Goal: Information Seeking & Learning: Learn about a topic

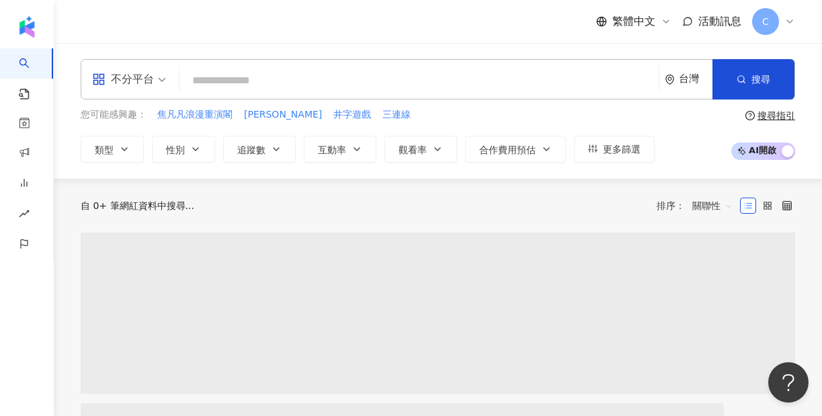
click at [305, 70] on input "search" at bounding box center [419, 81] width 468 height 26
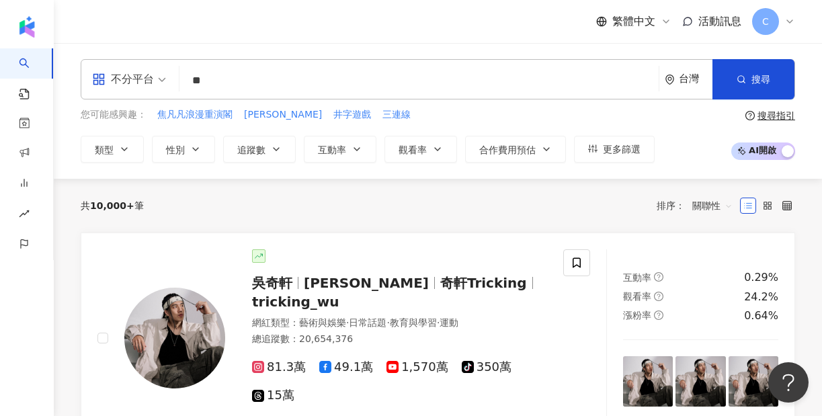
type input "*"
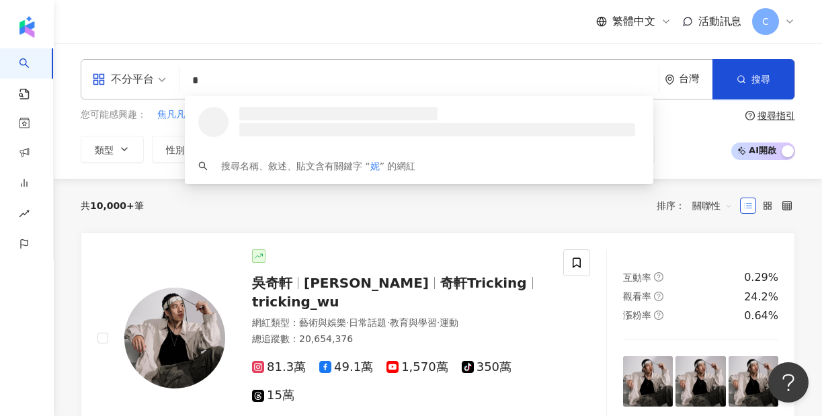
click at [161, 72] on span "不分平台" at bounding box center [129, 79] width 74 height 21
type input "*"
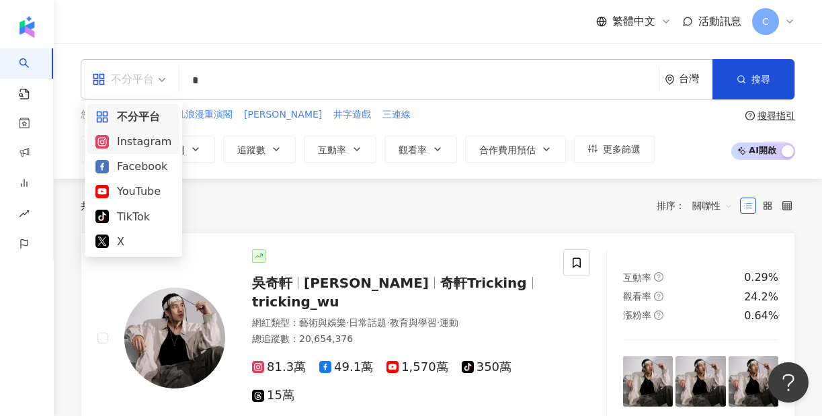
click at [148, 144] on div "Instagram" at bounding box center [133, 141] width 76 height 17
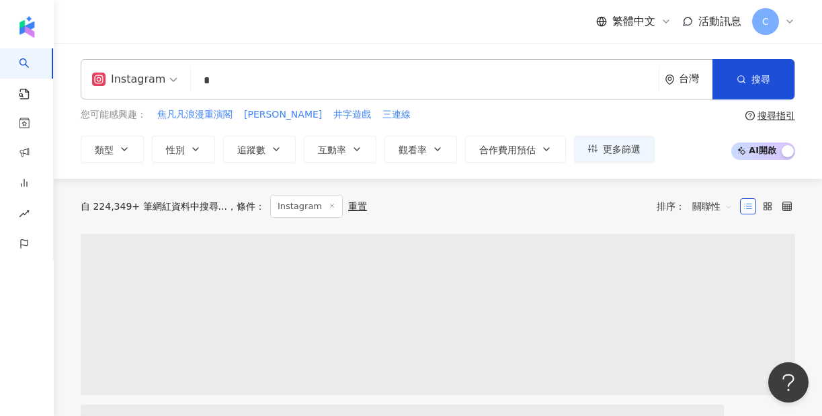
click at [219, 84] on input "*" at bounding box center [424, 81] width 457 height 26
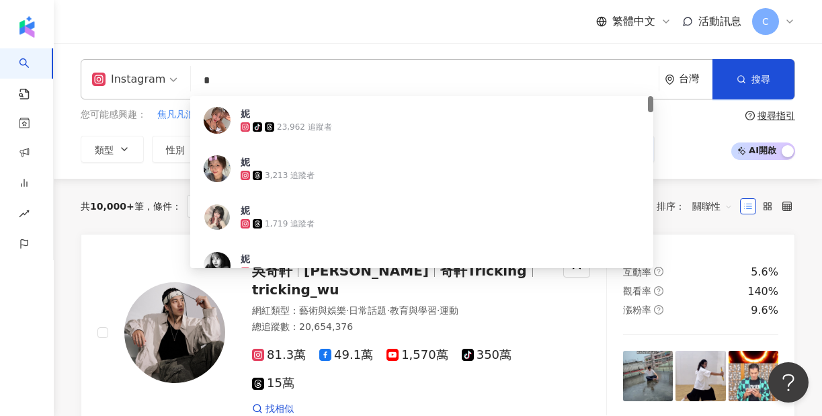
click at [227, 50] on div "Instagram * 台灣 搜尋 dc1d038a-e62f-4a63-9e03-bc7a75200568 妮 tiktok-icon 23,962 追蹤者…" at bounding box center [438, 111] width 768 height 136
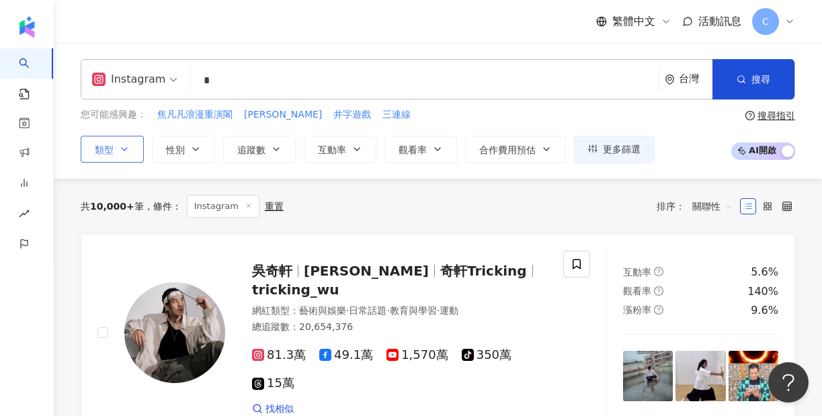
click at [141, 145] on button "類型" at bounding box center [112, 149] width 63 height 27
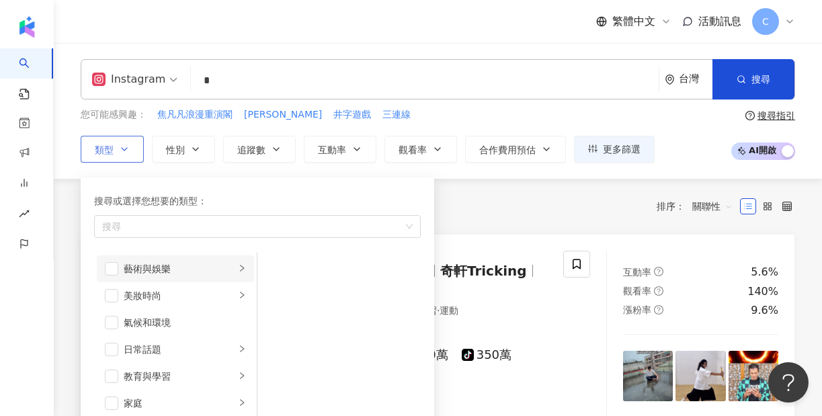
click at [119, 272] on li "藝術與娛樂" at bounding box center [175, 268] width 157 height 27
click at [118, 294] on li "美妝時尚" at bounding box center [175, 295] width 157 height 27
click at [111, 300] on span "button" at bounding box center [111, 295] width 13 height 13
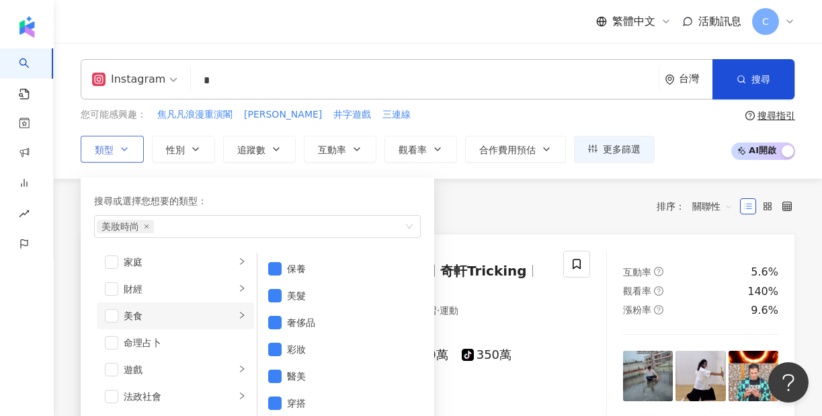
scroll to position [128, 0]
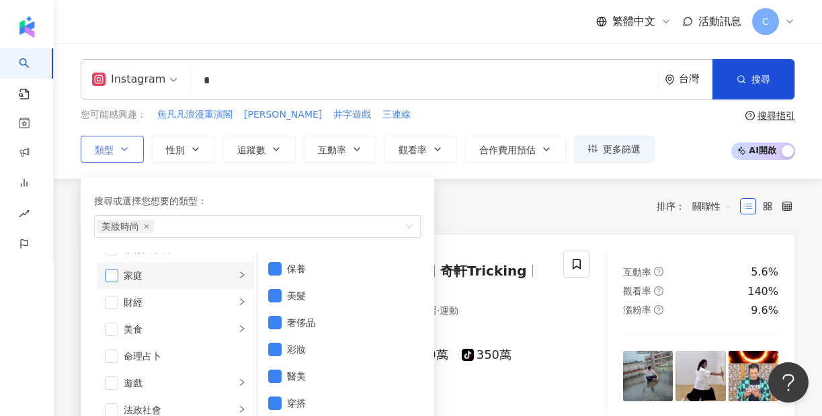
click at [106, 274] on span "button" at bounding box center [111, 275] width 13 height 13
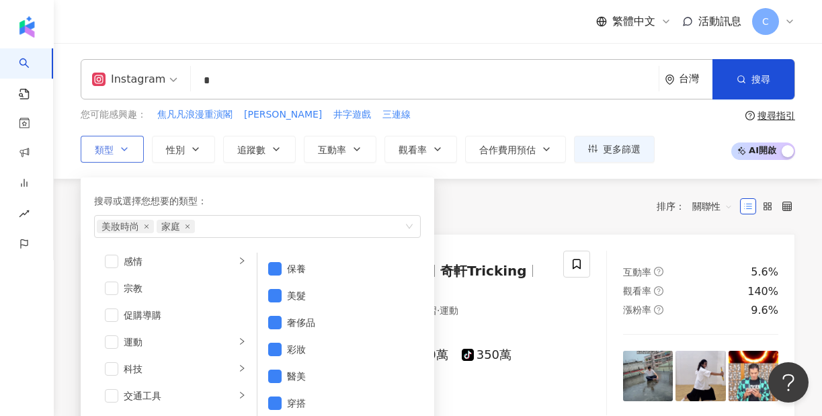
scroll to position [466, 0]
click at [501, 179] on div "共 10,000+ 筆 條件 ： Instagram 重置 排序： 關聯性" at bounding box center [438, 206] width 714 height 55
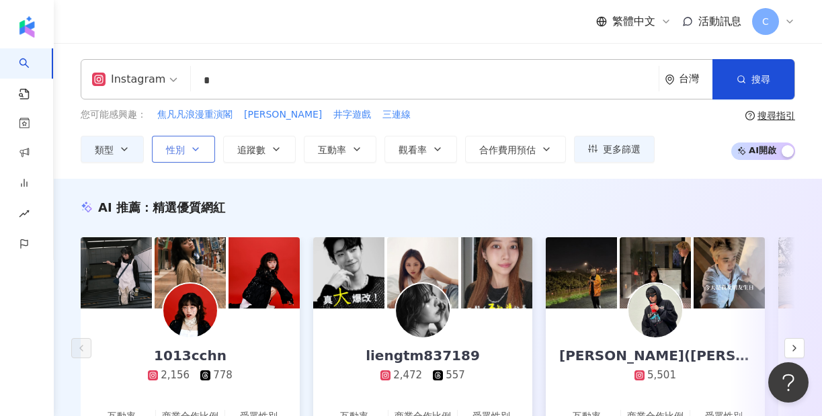
click at [185, 147] on button "性別" at bounding box center [183, 149] width 63 height 27
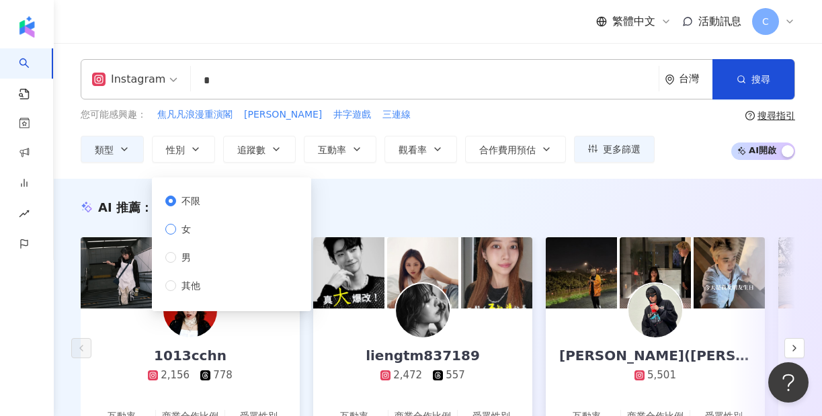
click at [179, 232] on span "女" at bounding box center [186, 229] width 20 height 15
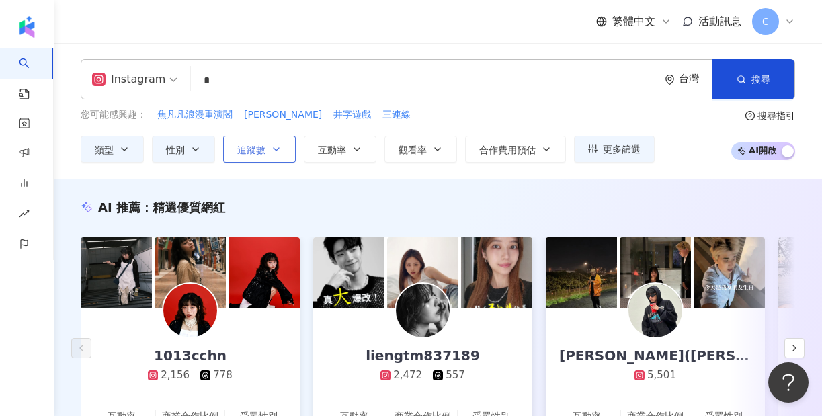
click at [260, 149] on span "追蹤數" at bounding box center [251, 149] width 28 height 11
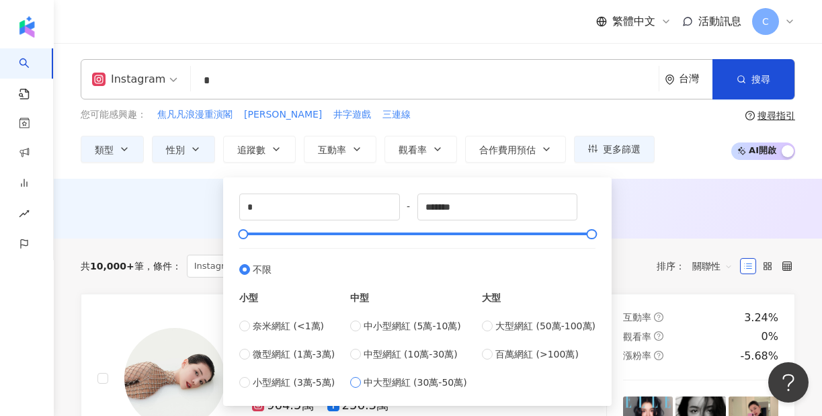
type input "******"
click at [648, 226] on div "AI 推薦 ： 無結果，請嘗試搜尋其他語言關鍵字或條件" at bounding box center [438, 209] width 768 height 60
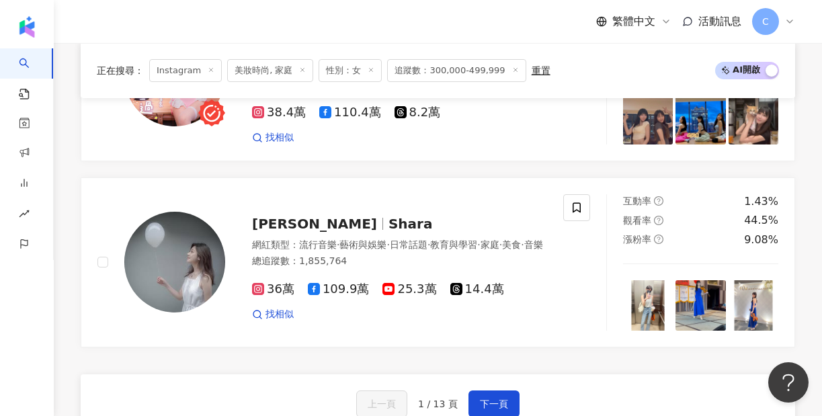
scroll to position [2319, 0]
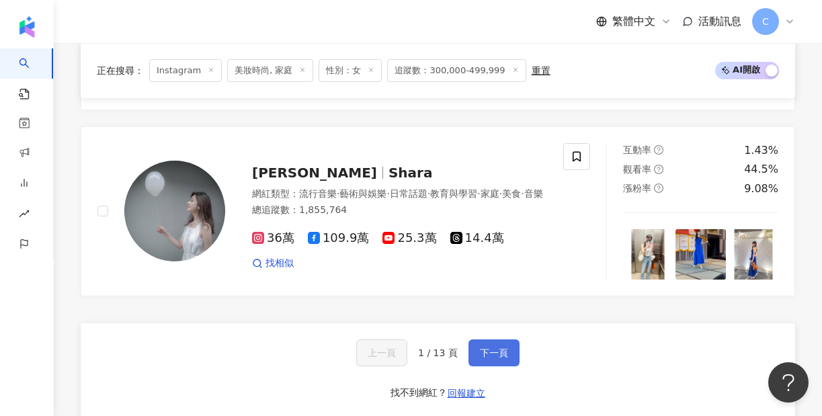
click at [511, 339] on button "下一頁" at bounding box center [493, 352] width 51 height 27
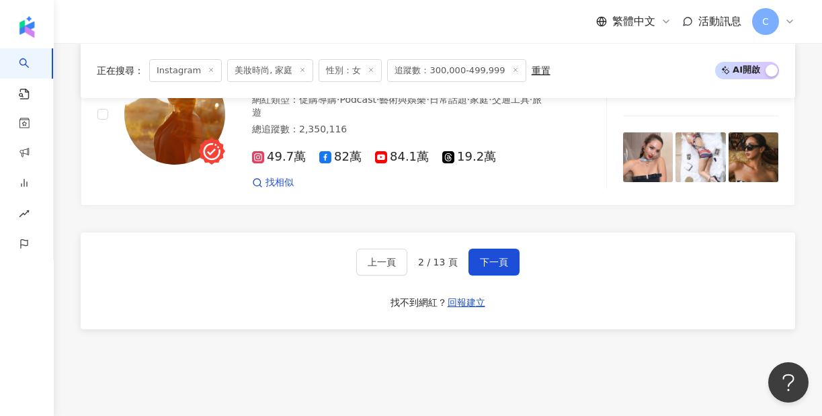
scroll to position [2444, 0]
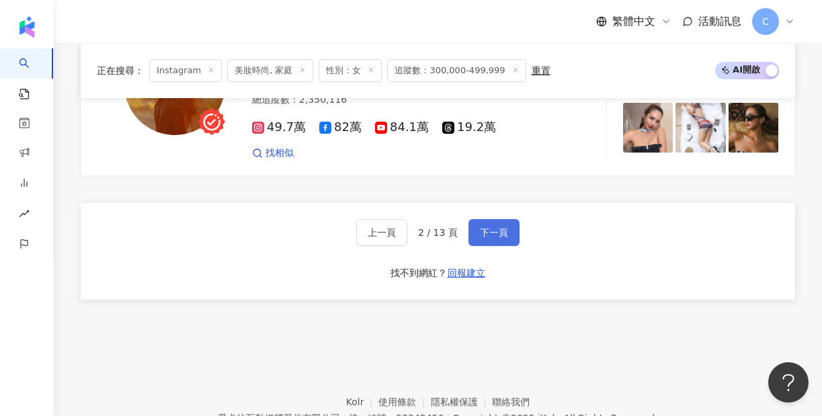
click at [490, 227] on span "下一頁" at bounding box center [494, 232] width 28 height 11
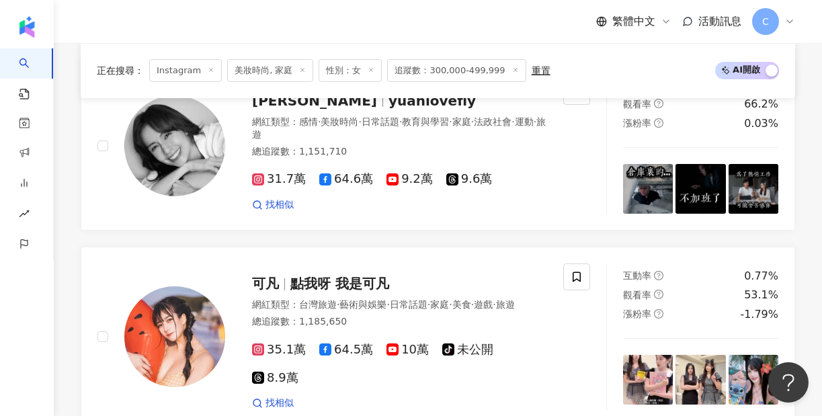
scroll to position [2424, 0]
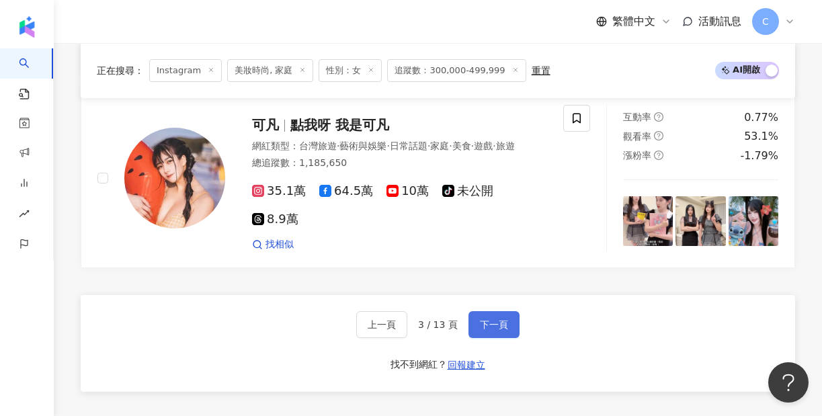
click at [489, 319] on span "下一頁" at bounding box center [494, 324] width 28 height 11
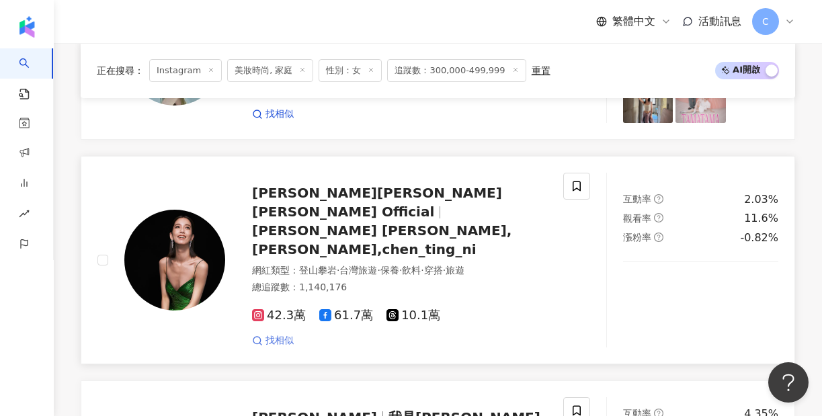
scroll to position [1298, 0]
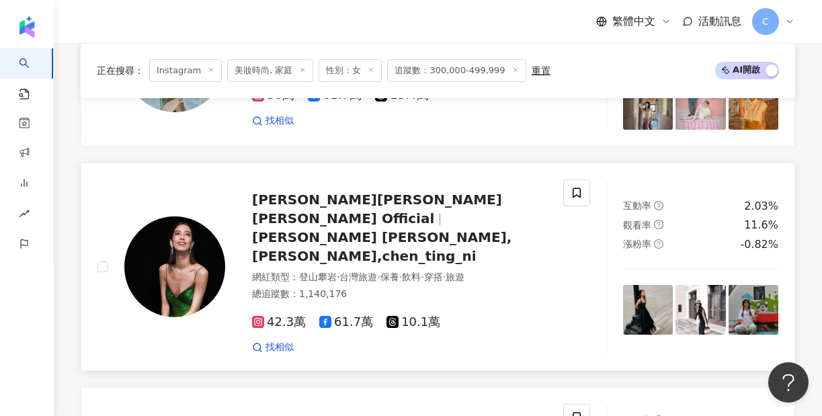
click at [257, 316] on icon at bounding box center [258, 322] width 12 height 12
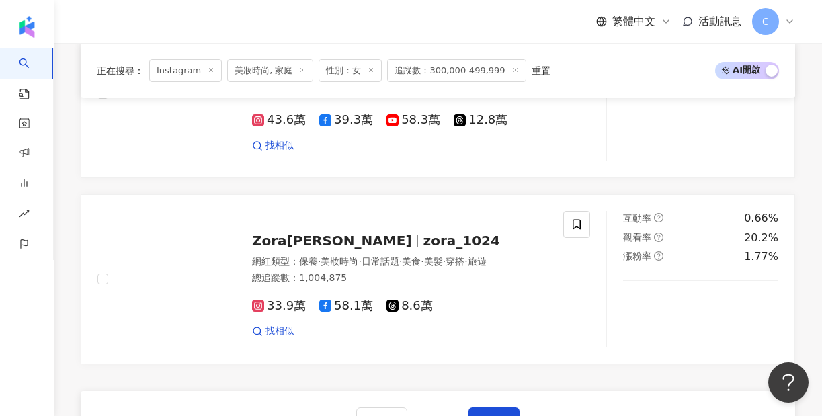
scroll to position [2249, 0]
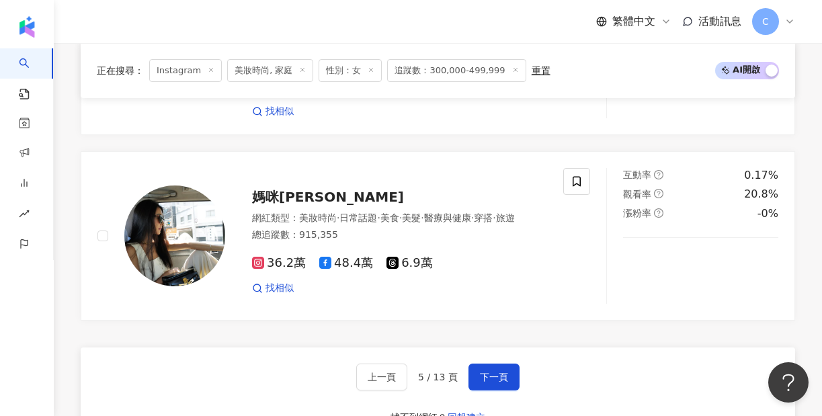
scroll to position [2320, 0]
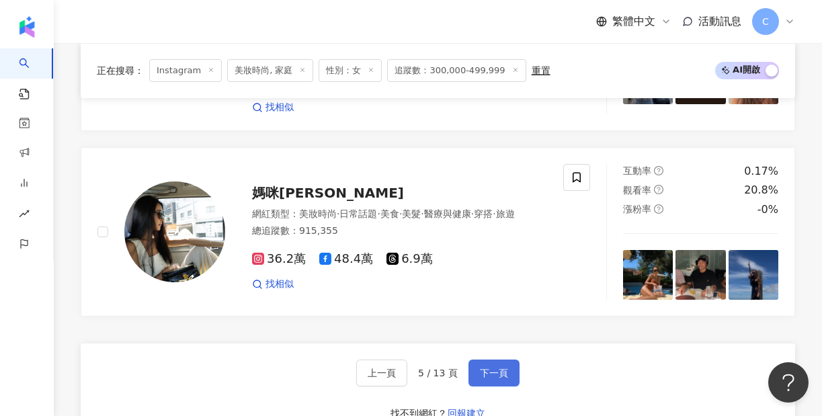
click at [499, 368] on span "下一頁" at bounding box center [494, 373] width 28 height 11
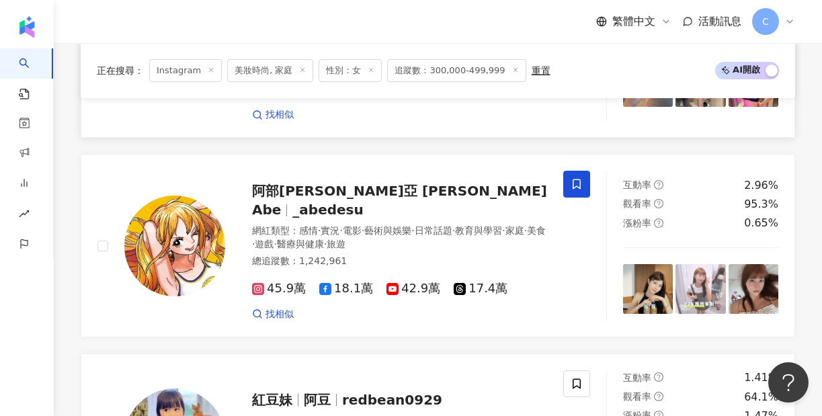
scroll to position [1500, 0]
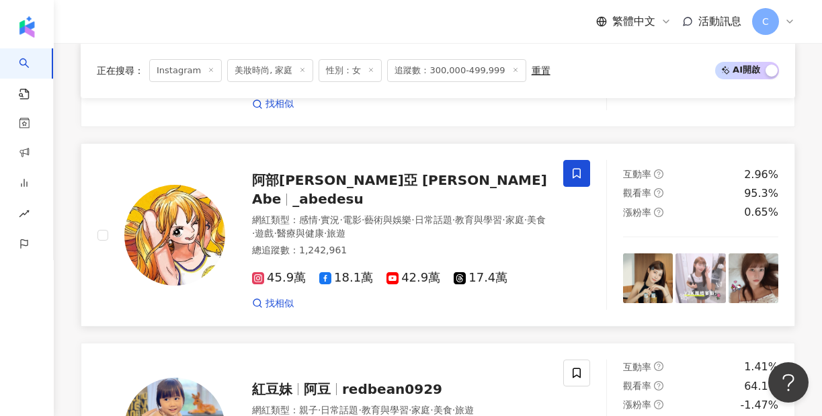
click at [258, 260] on div "45.9萬 18.1萬 42.9萬 17.4萬 找相似" at bounding box center [399, 285] width 295 height 50
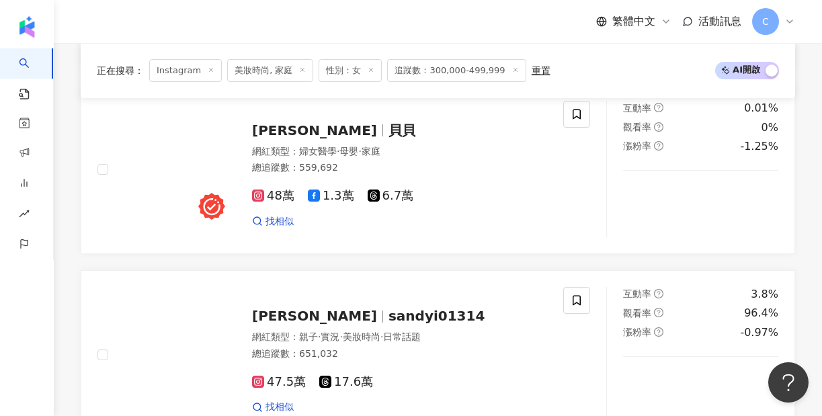
scroll to position [0, 0]
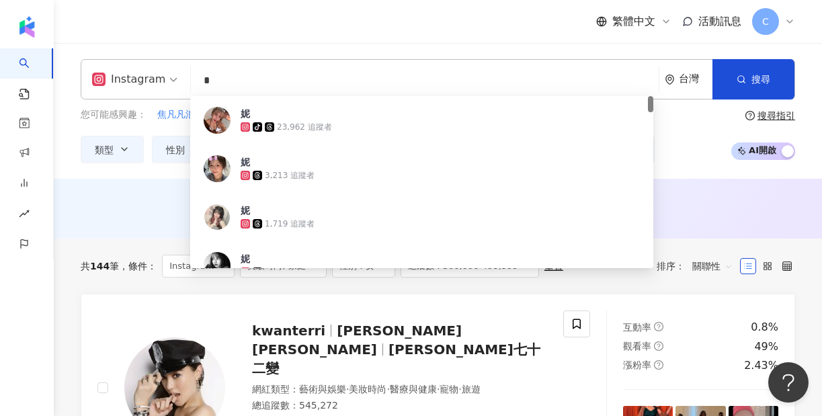
drag, startPoint x: 232, startPoint y: 77, endPoint x: 195, endPoint y: 77, distance: 37.6
click at [196, 77] on input "*" at bounding box center [424, 81] width 457 height 26
paste input "search"
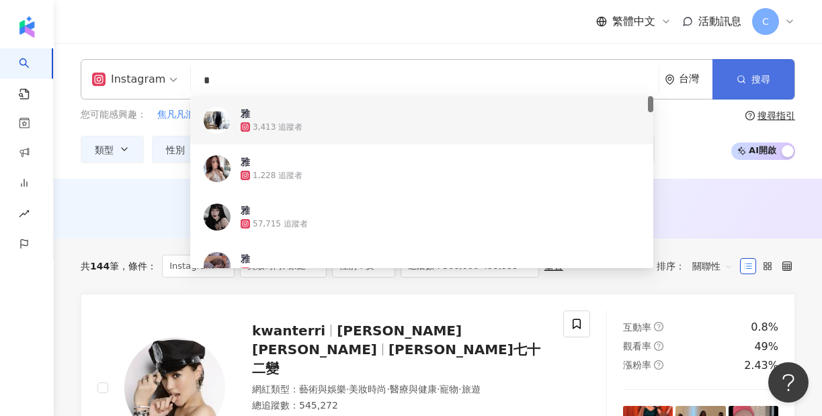
type input "*"
click at [726, 79] on button "搜尋" at bounding box center [753, 79] width 82 height 40
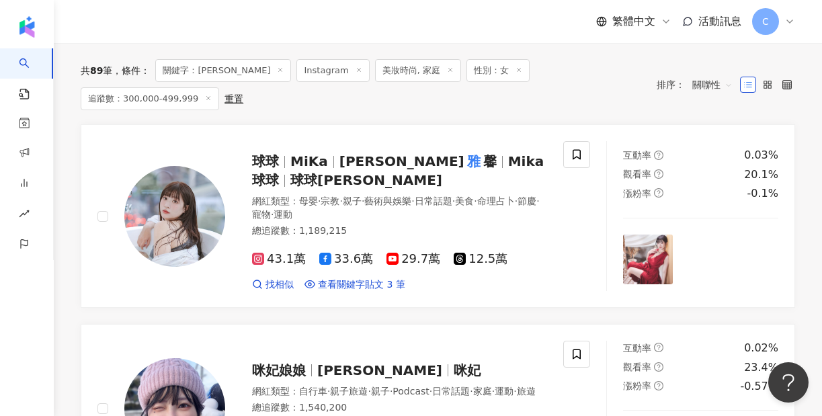
scroll to position [177, 0]
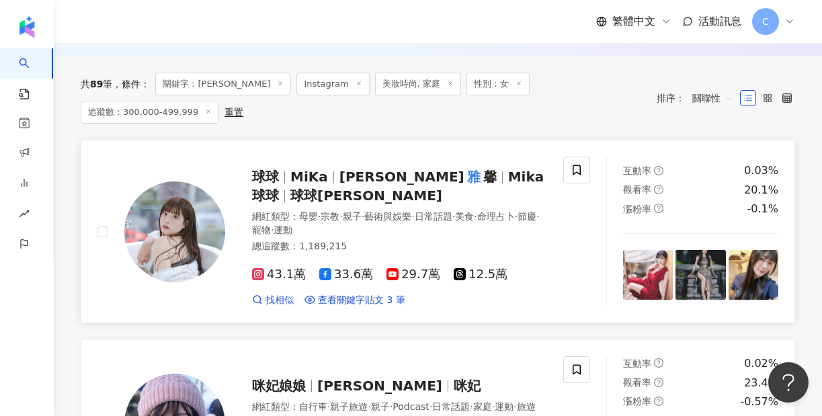
click at [264, 267] on span "43.1萬" at bounding box center [279, 274] width 54 height 14
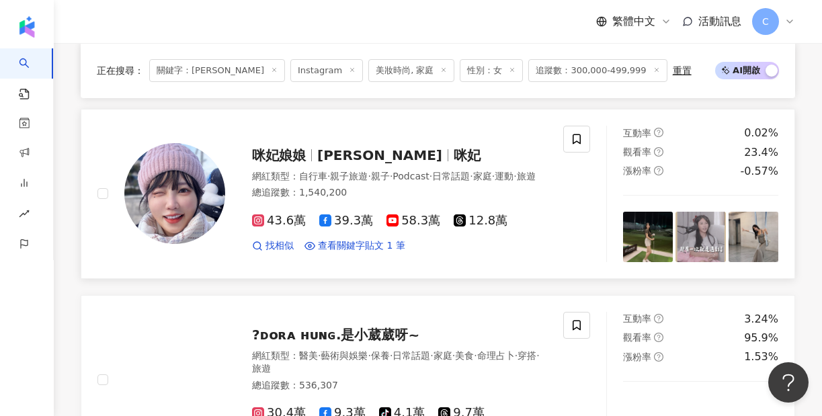
scroll to position [374, 0]
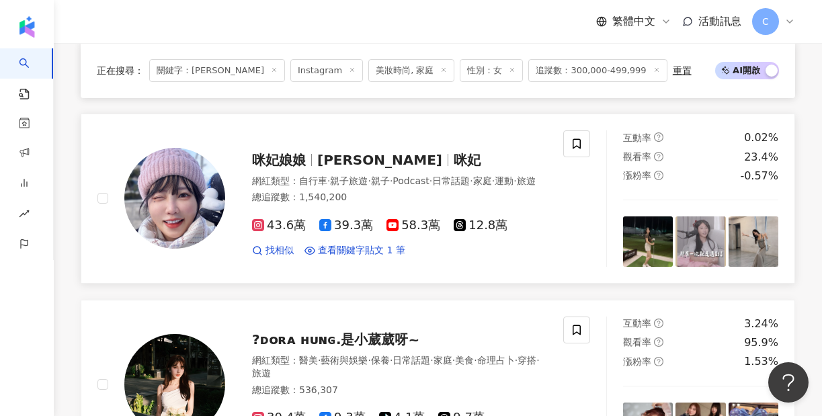
click at [259, 219] on icon at bounding box center [258, 225] width 12 height 12
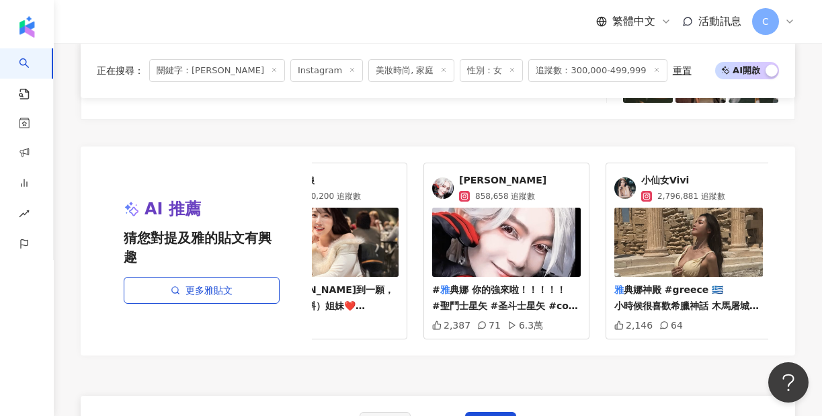
scroll to position [0, 74]
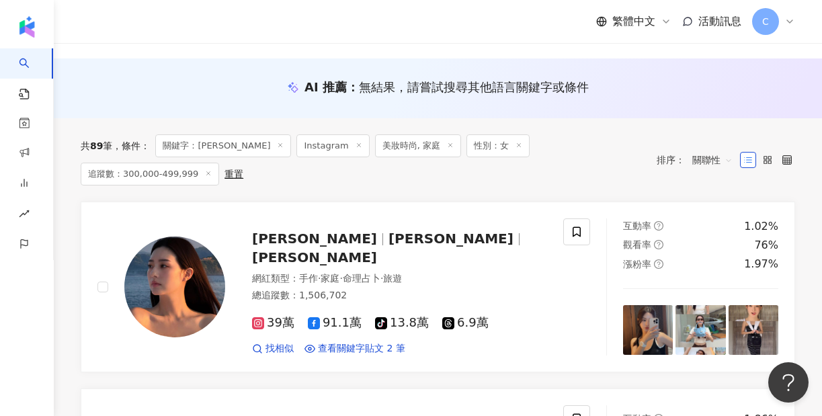
scroll to position [21, 0]
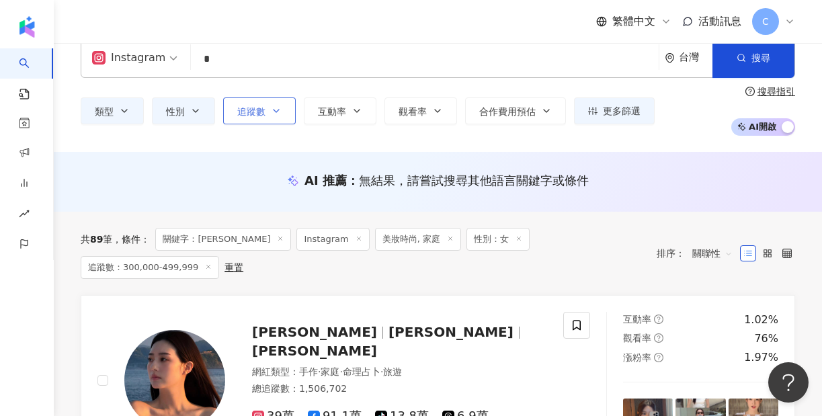
click at [272, 108] on icon "button" at bounding box center [276, 110] width 11 height 11
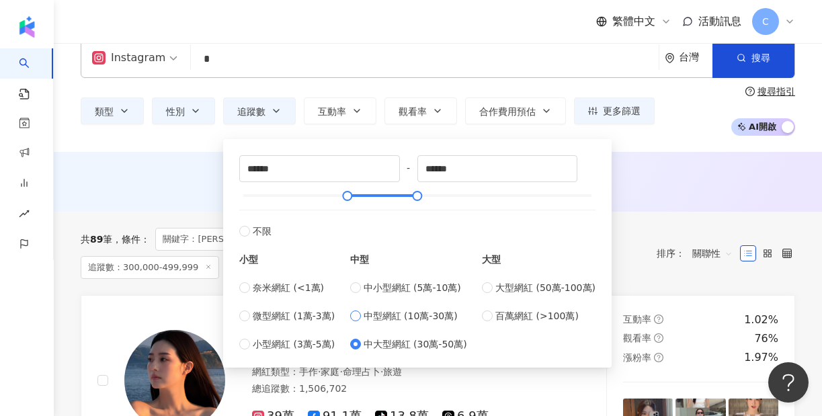
type input "******"
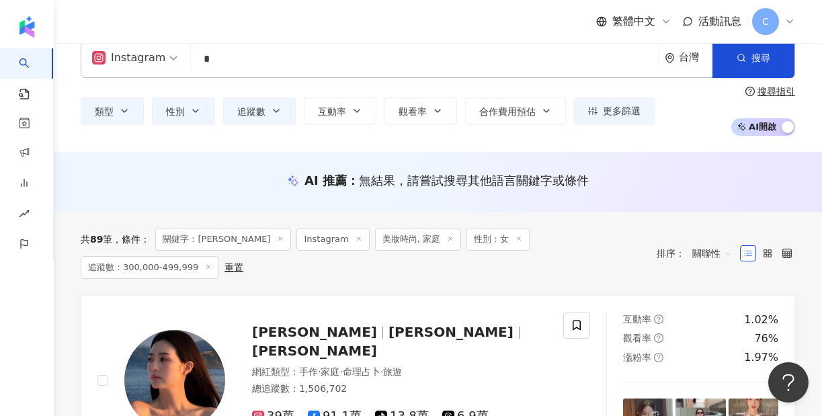
click at [624, 153] on div "AI 推薦 ： 無結果，請嘗試搜尋其他語言關鍵字或條件" at bounding box center [438, 182] width 768 height 60
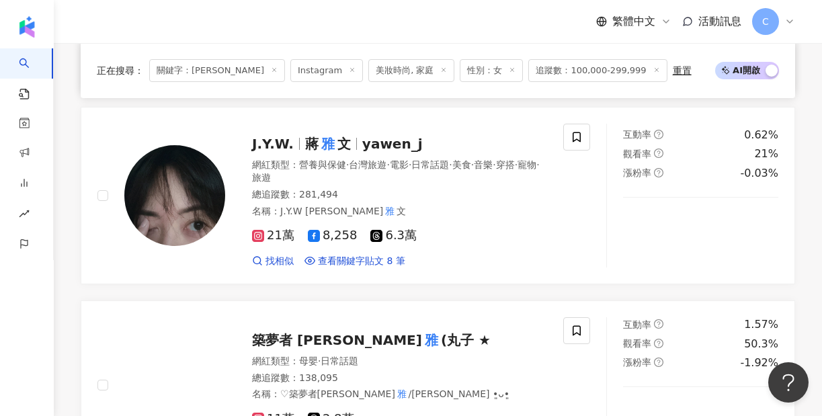
scroll to position [760, 0]
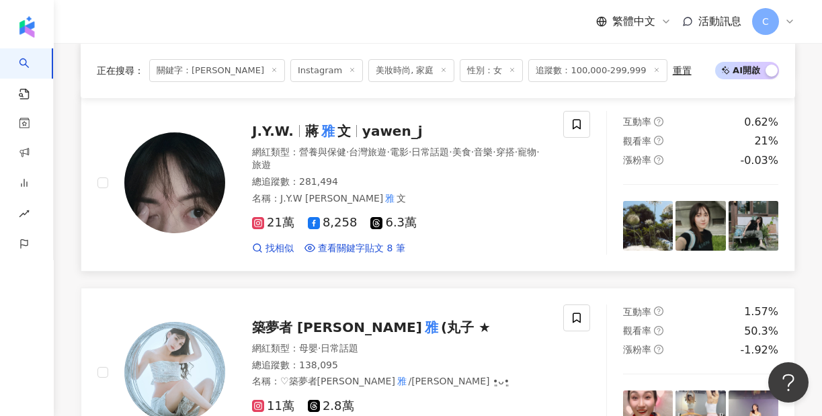
click at [259, 227] on icon at bounding box center [258, 223] width 12 height 12
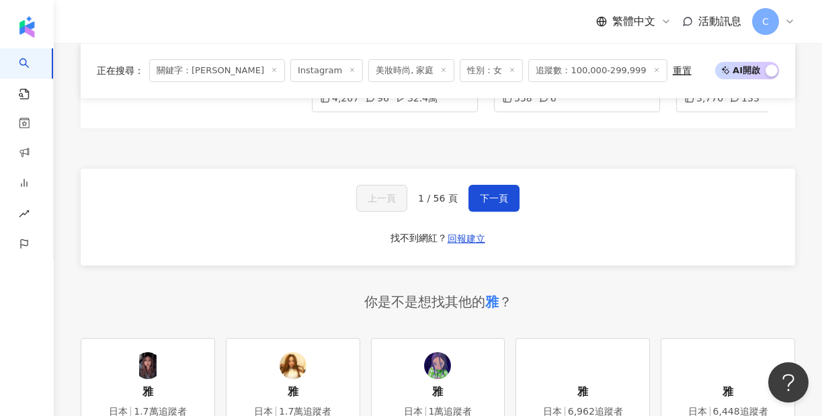
scroll to position [2659, 0]
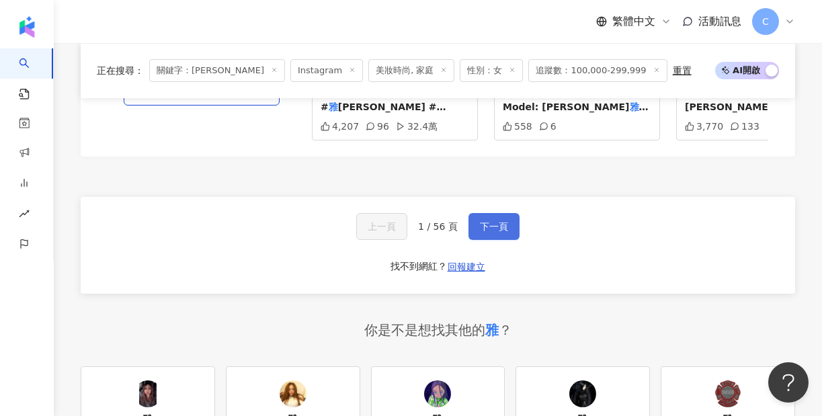
click at [510, 213] on button "下一頁" at bounding box center [493, 226] width 51 height 27
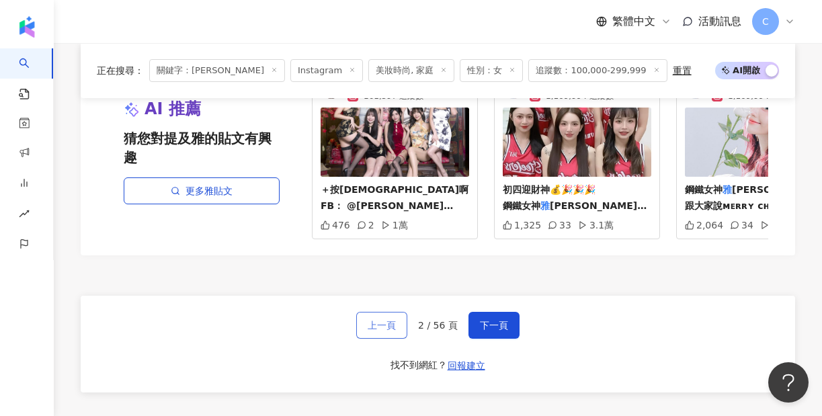
scroll to position [2603, 0]
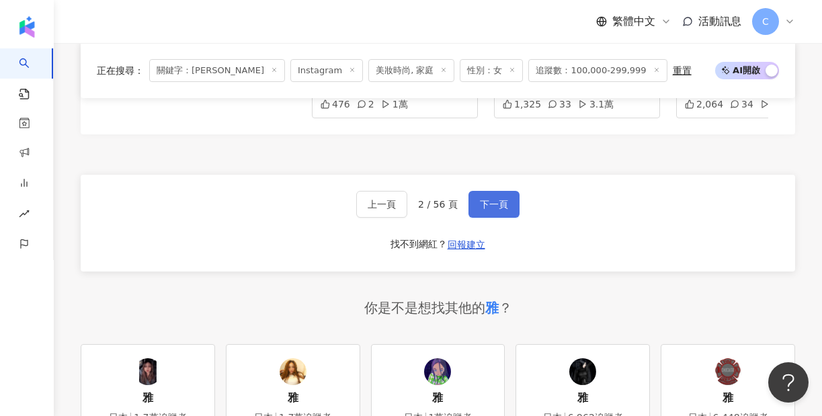
click at [499, 199] on span "下一頁" at bounding box center [494, 204] width 28 height 11
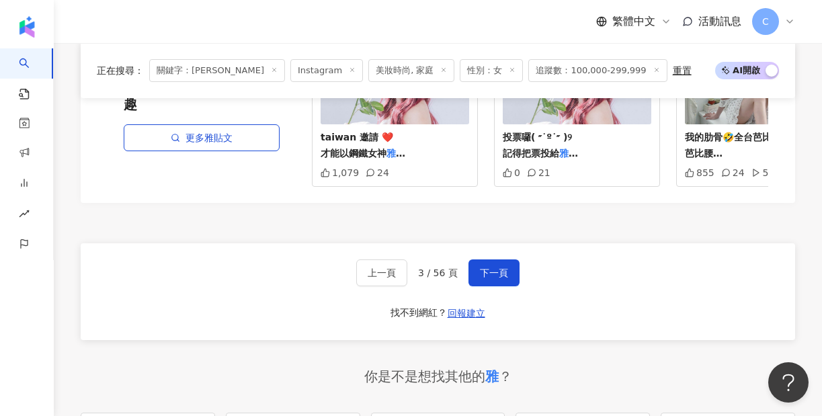
scroll to position [2573, 0]
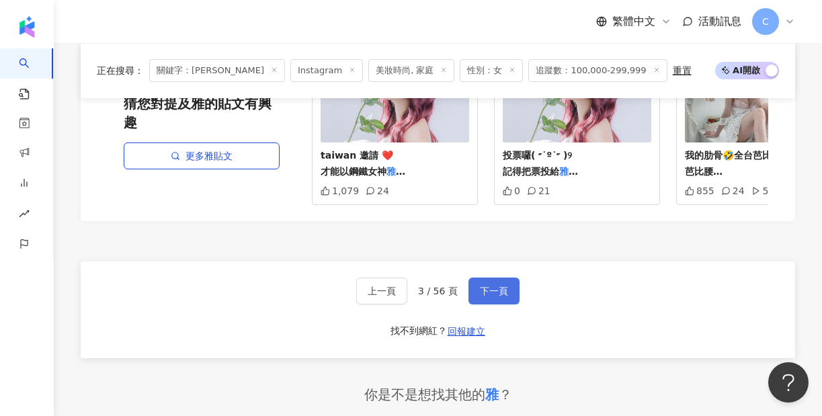
click at [490, 286] on span "下一頁" at bounding box center [494, 291] width 28 height 11
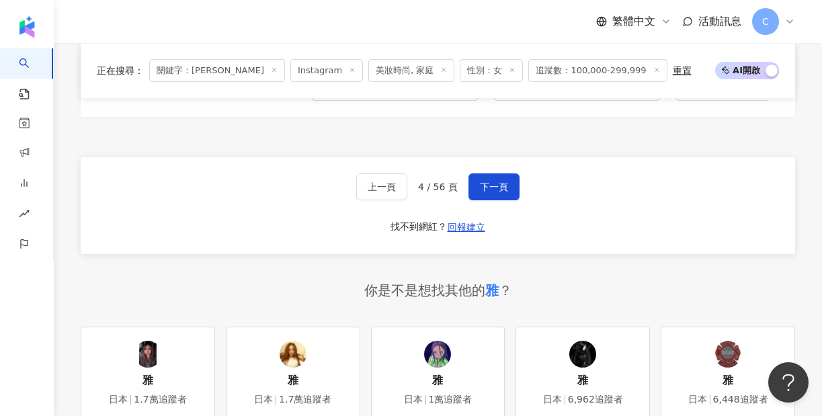
scroll to position [2591, 0]
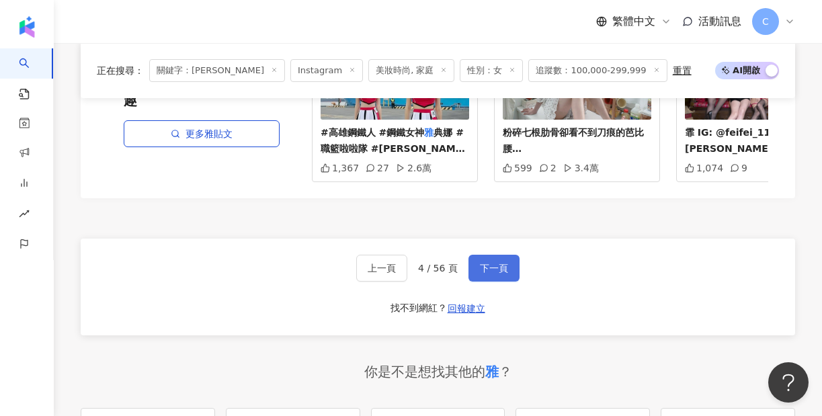
click at [480, 263] on span "下一頁" at bounding box center [494, 268] width 28 height 11
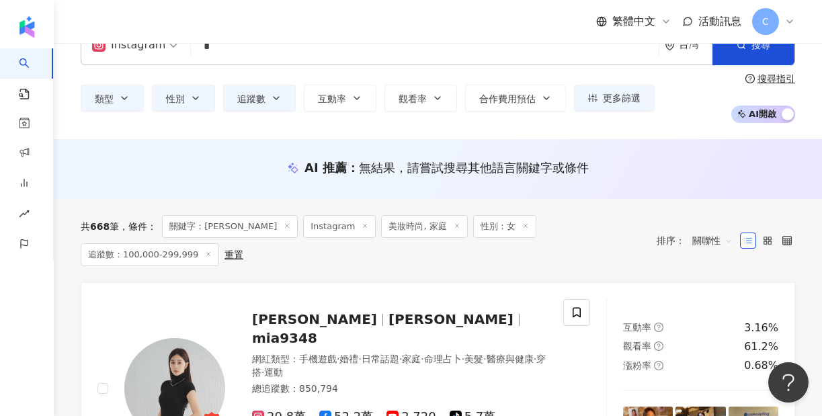
scroll to position [0, 0]
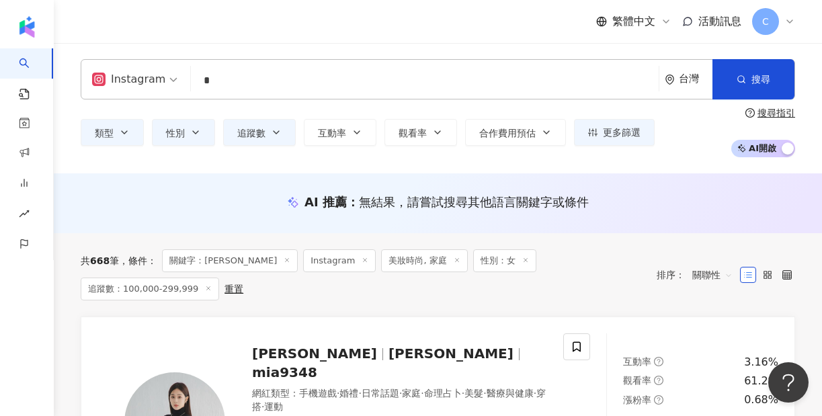
click at [218, 81] on input "*" at bounding box center [424, 81] width 457 height 26
type input "*"
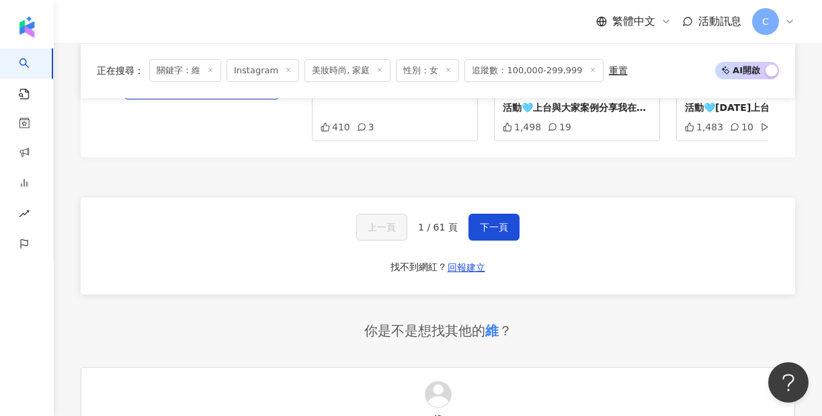
scroll to position [2636, 0]
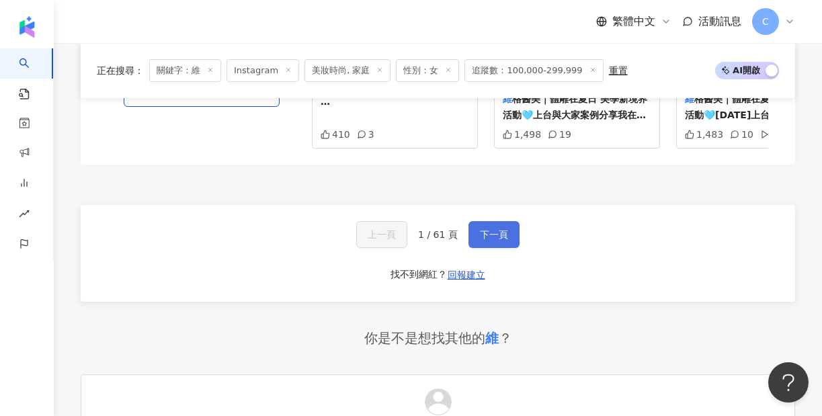
click at [480, 229] on span "下一頁" at bounding box center [494, 234] width 28 height 11
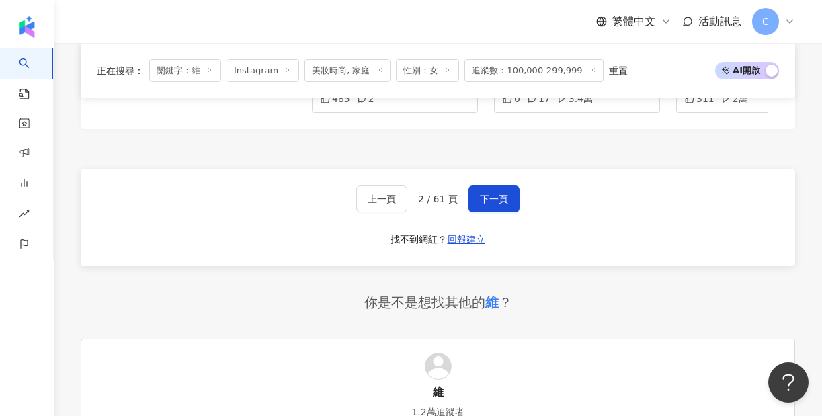
scroll to position [2704, 0]
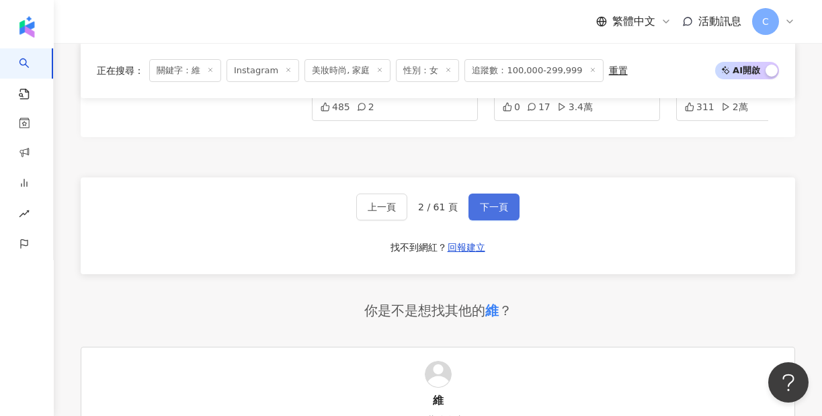
click at [480, 193] on button "下一頁" at bounding box center [493, 206] width 51 height 27
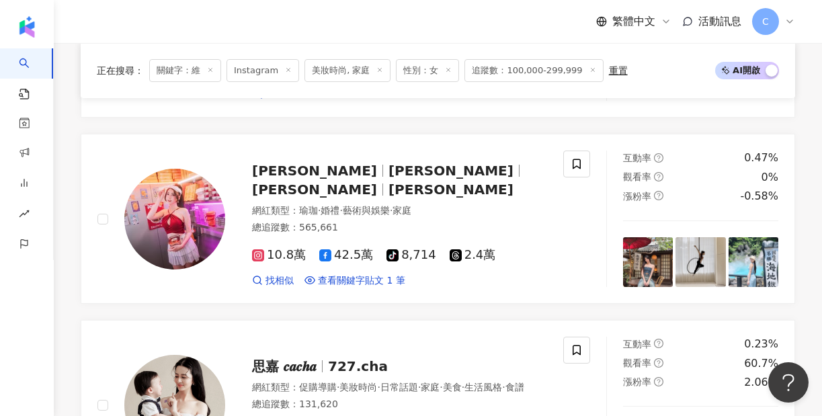
scroll to position [1718, 0]
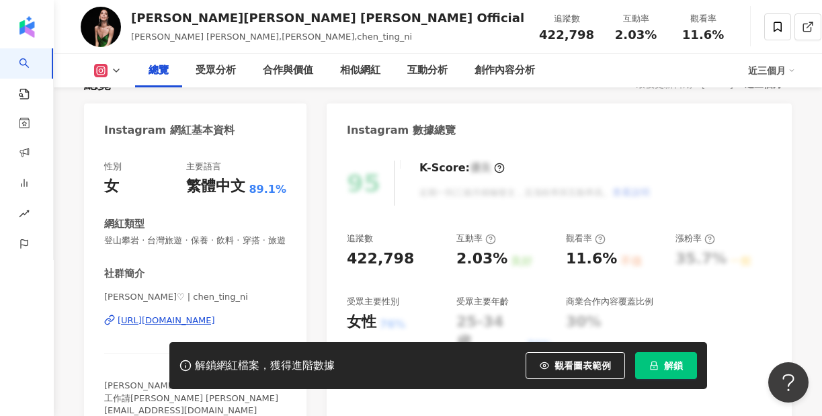
scroll to position [118, 0]
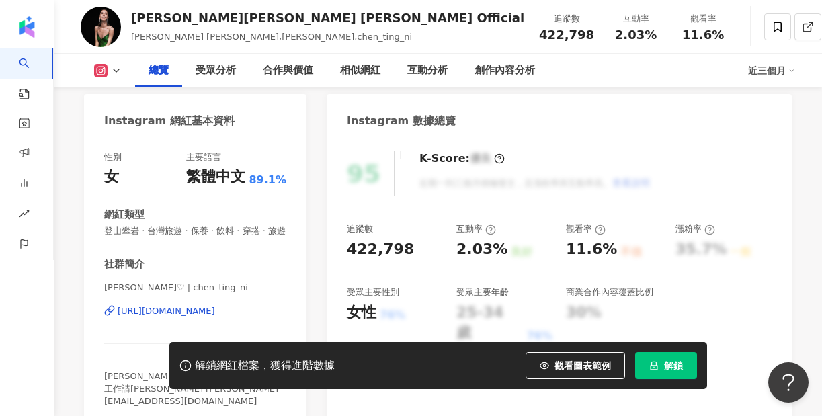
click at [172, 307] on div "https://www.instagram.com/chen_ting_ni/" at bounding box center [166, 311] width 97 height 12
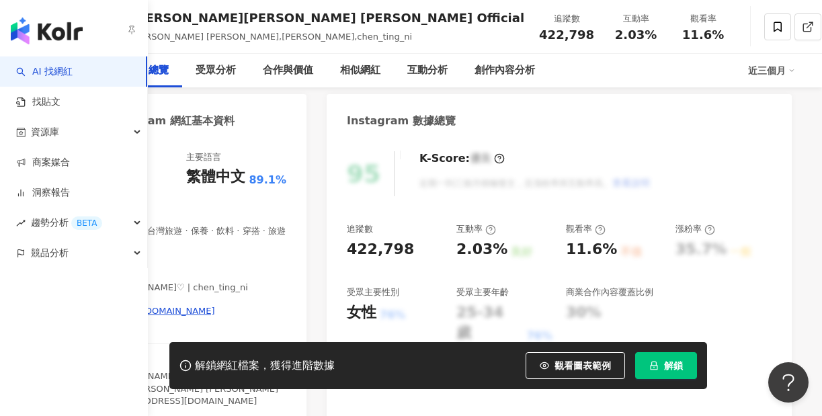
click at [37, 65] on link "AI 找網紅" at bounding box center [44, 71] width 56 height 13
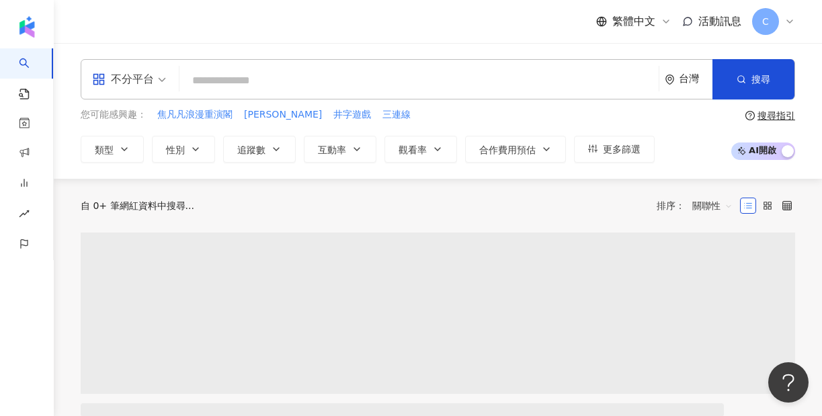
click at [234, 83] on input "search" at bounding box center [419, 81] width 468 height 26
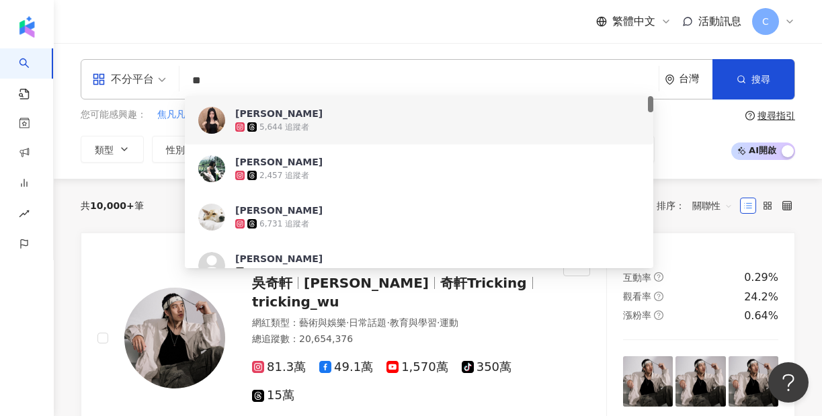
click at [214, 82] on input "**" at bounding box center [419, 81] width 468 height 26
type input "**"
click at [795, 75] on div "不分平台 ** 台灣 搜尋 59653019-bbab-409e-85c8-6c773473963a 8ff0a6ab-27a9-4e02-8556-0758…" at bounding box center [438, 110] width 768 height 103
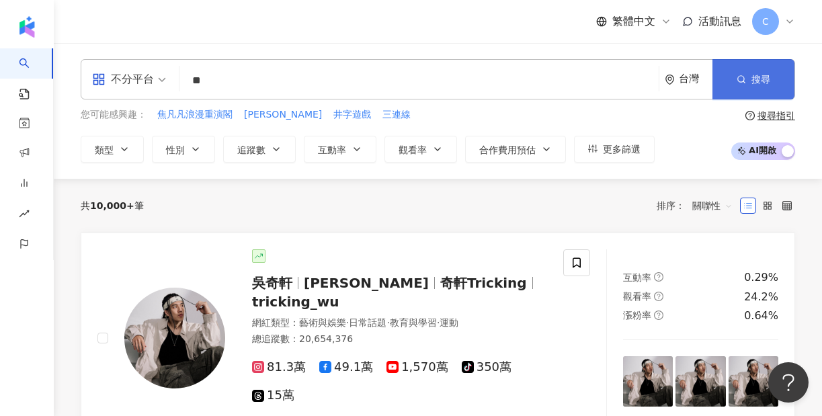
click at [774, 75] on button "搜尋" at bounding box center [753, 79] width 82 height 40
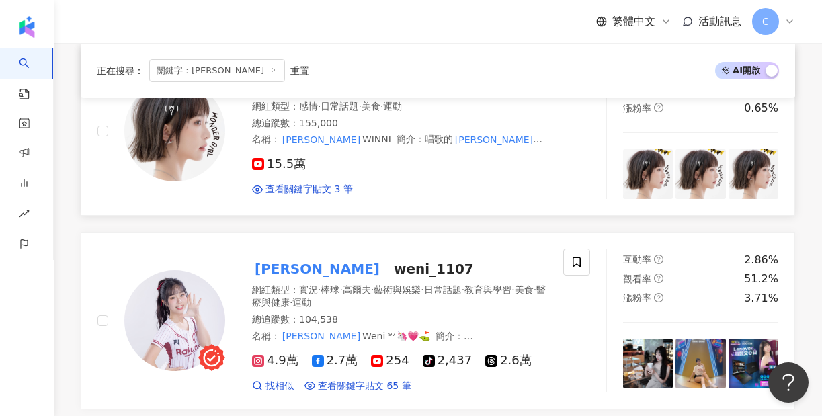
scroll to position [167, 0]
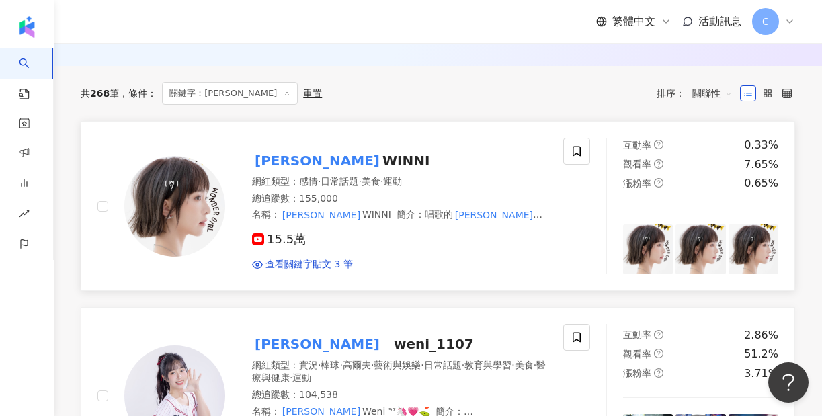
click at [258, 236] on icon at bounding box center [258, 239] width 12 height 12
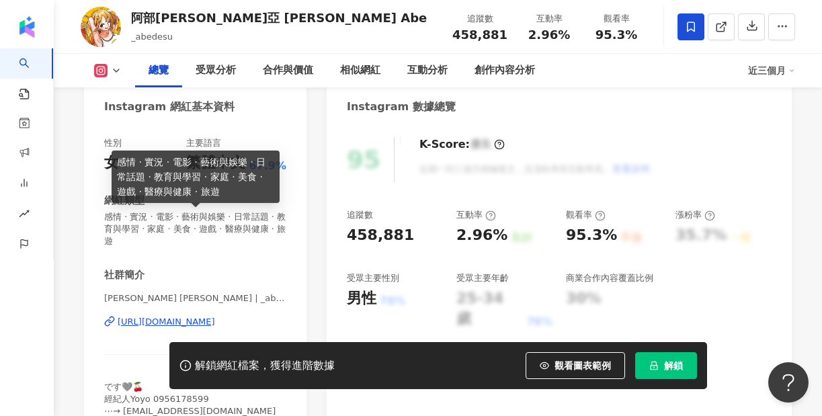
scroll to position [177, 0]
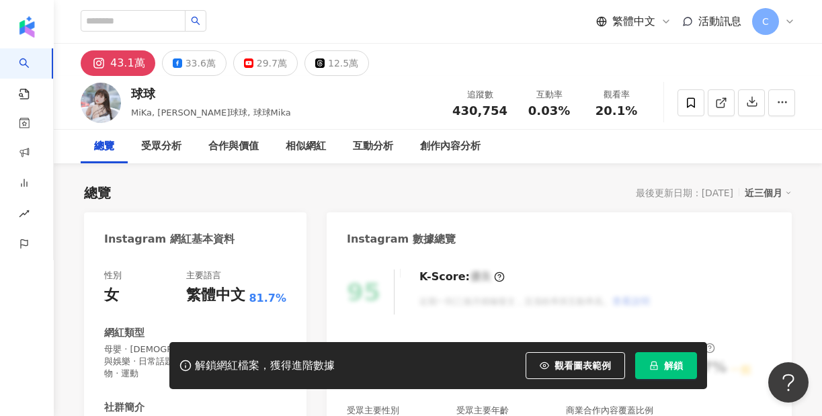
click at [128, 71] on div "43.1萬" at bounding box center [127, 63] width 35 height 19
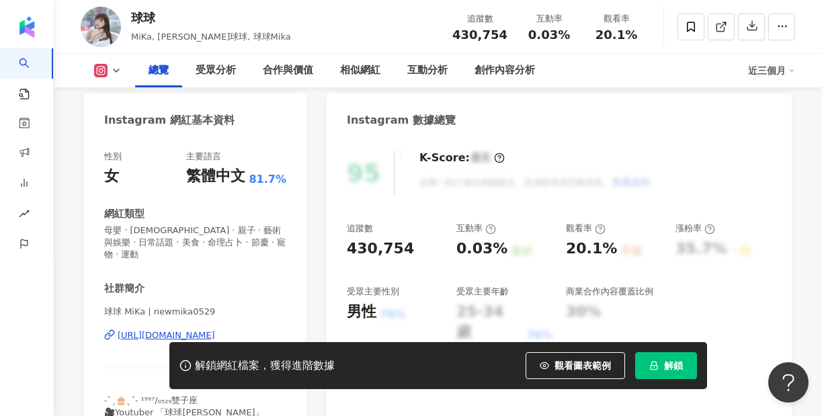
click at [187, 329] on div "https://www.instagram.com/newmika0529/" at bounding box center [166, 335] width 97 height 12
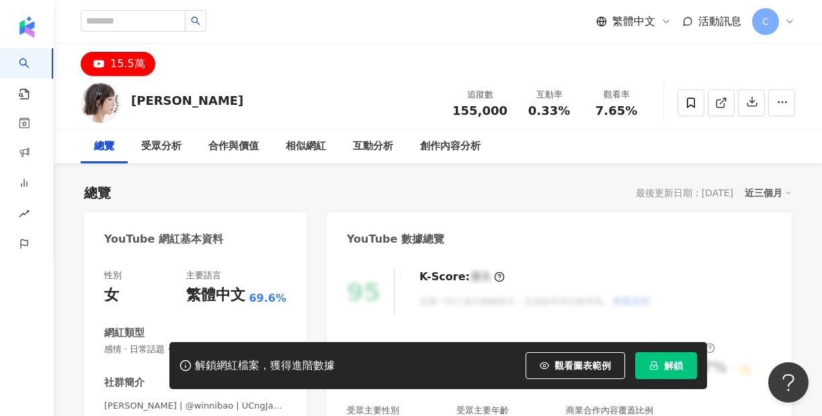
click at [660, 368] on button "解鎖" at bounding box center [666, 365] width 62 height 27
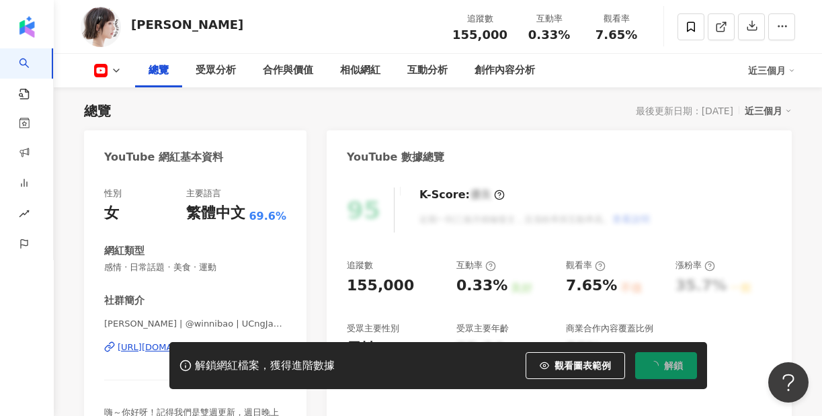
scroll to position [202, 0]
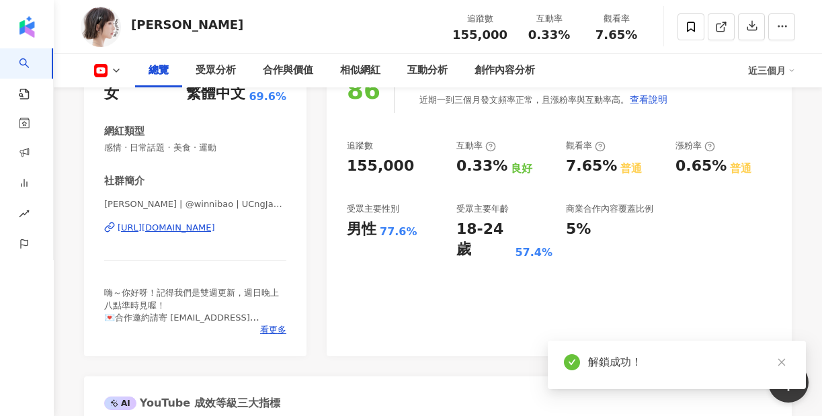
click at [182, 230] on div "[URL][DOMAIN_NAME]" at bounding box center [166, 228] width 97 height 12
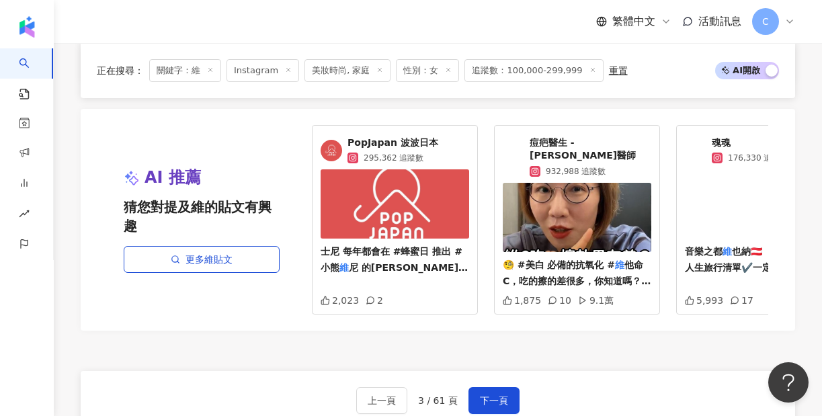
scroll to position [2499, 0]
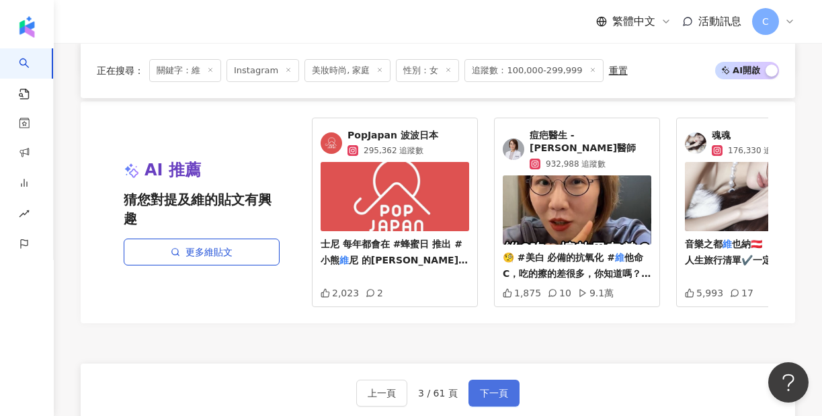
click at [480, 388] on span "下一頁" at bounding box center [494, 393] width 28 height 11
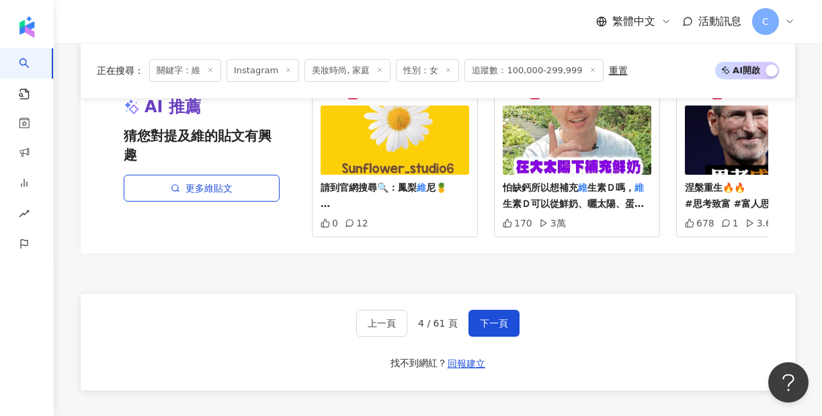
scroll to position [2606, 0]
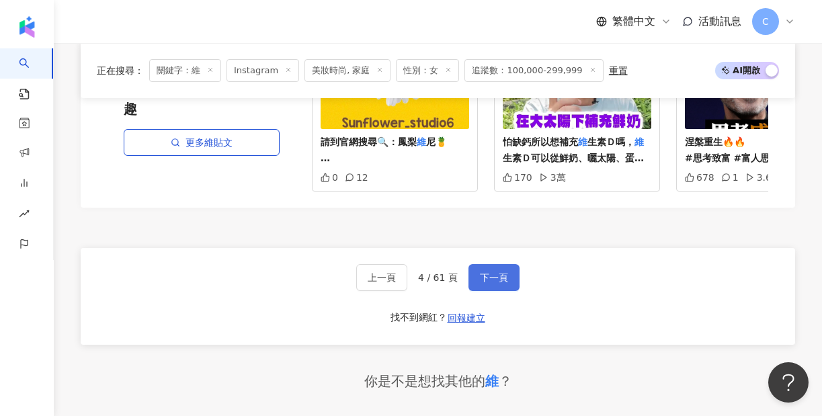
click at [490, 272] on span "下一頁" at bounding box center [494, 277] width 28 height 11
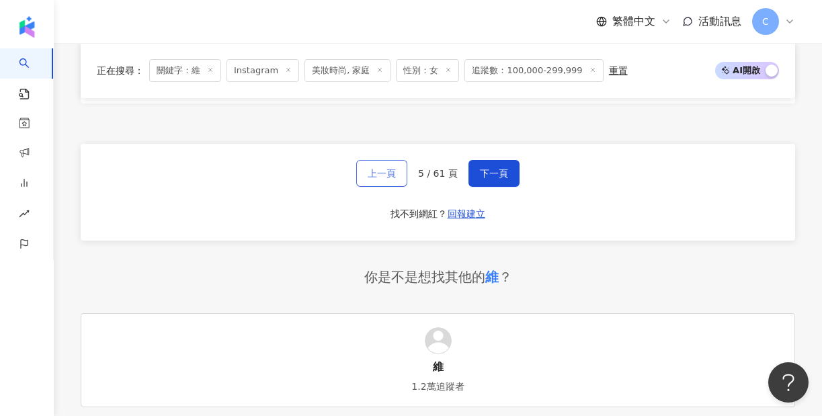
scroll to position [2727, 0]
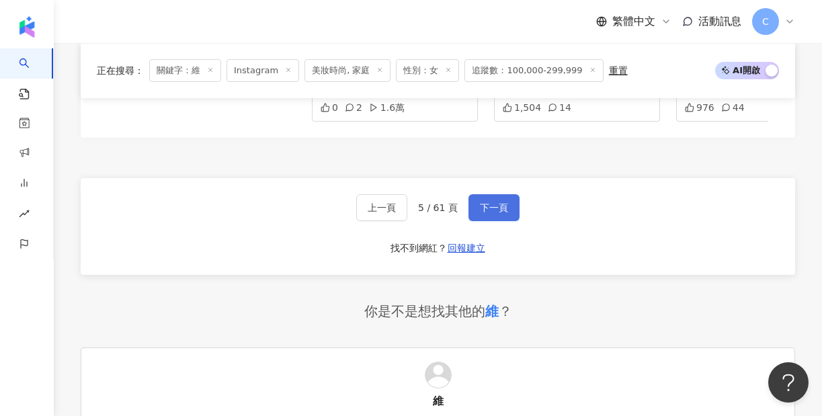
click at [490, 202] on span "下一頁" at bounding box center [494, 207] width 28 height 11
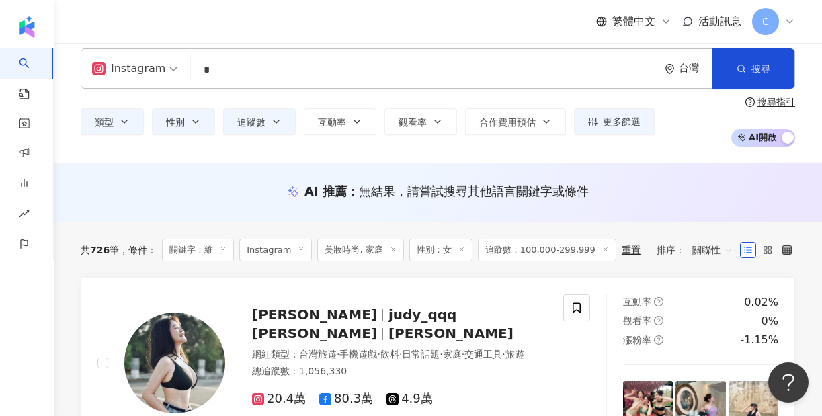
scroll to position [0, 0]
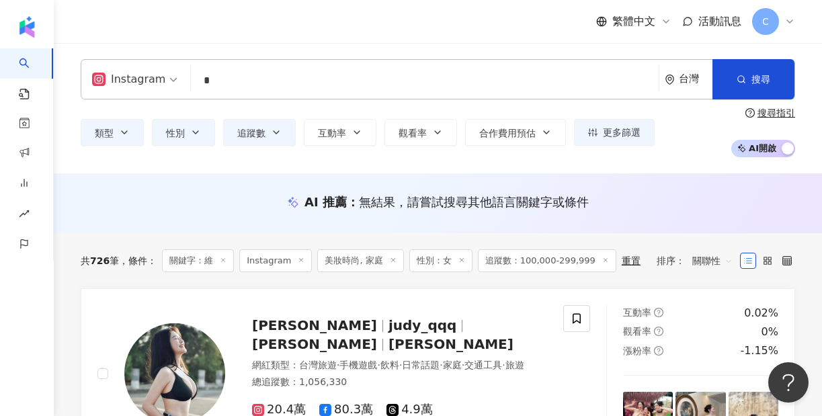
click at [220, 81] on input "*" at bounding box center [424, 81] width 457 height 26
type input "*"
